Goal: Task Accomplishment & Management: Manage account settings

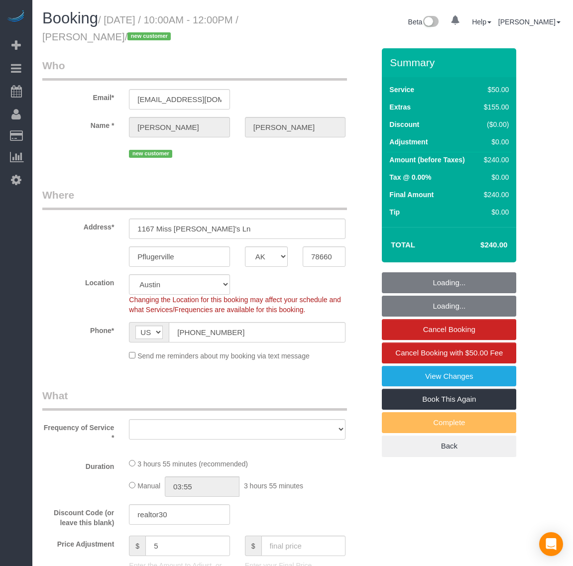
select select "[GEOGRAPHIC_DATA]"
select select "object:8487"
select select "1"
select select "spot72"
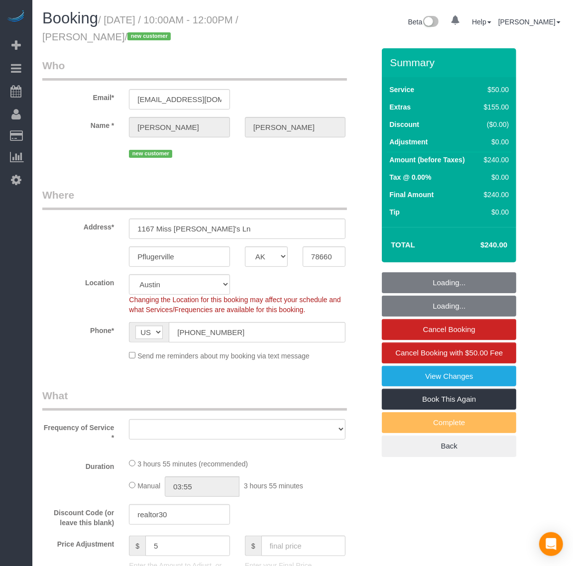
select select "number:1"
select select "number:41"
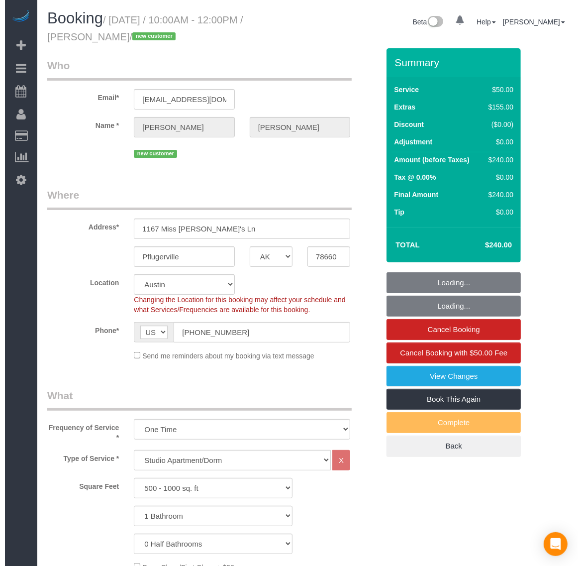
scroll to position [1933, 573]
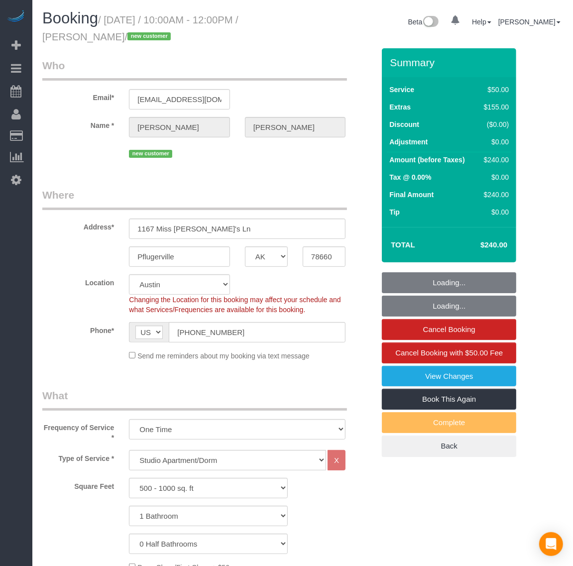
select select "object:8677"
select select "1"
click at [185, 486] on select "500 - 1000 sq. ft [DATE] - [DATE] sq. ft [DATE] - [DATE] sq. ft [DATE] - 2500 s…" at bounding box center [208, 488] width 159 height 20
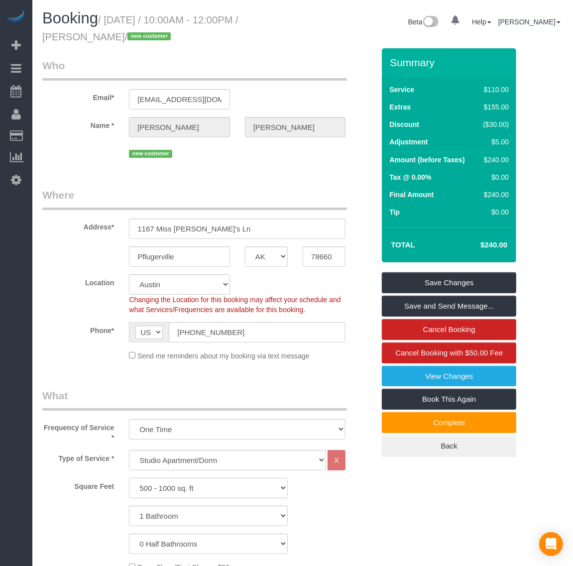
select select "1501"
click at [129, 478] on select "500 - 1000 sq. ft [DATE] - [DATE] sq. ft [DATE] - [DATE] sq. ft [DATE] - 2500 s…" at bounding box center [208, 488] width 159 height 20
click at [186, 490] on select "500 - 1000 sq. ft [DATE] - [DATE] sq. ft [DATE] - [DATE] sq. ft [DATE] - 2500 s…" at bounding box center [208, 488] width 159 height 20
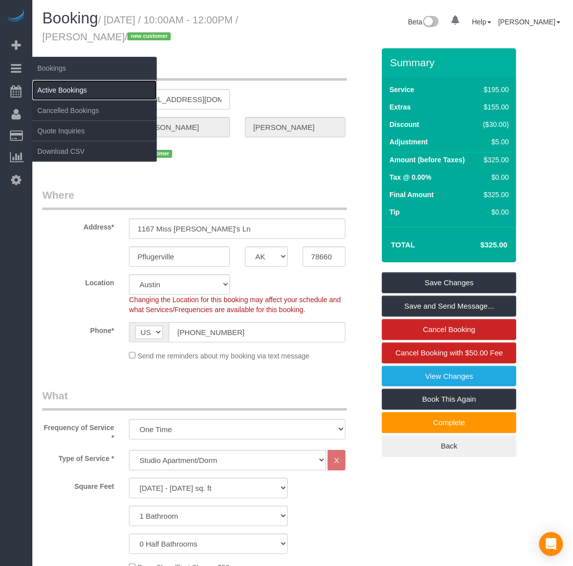
click at [61, 86] on link "Active Bookings" at bounding box center [94, 90] width 124 height 20
